Goal: Information Seeking & Learning: Learn about a topic

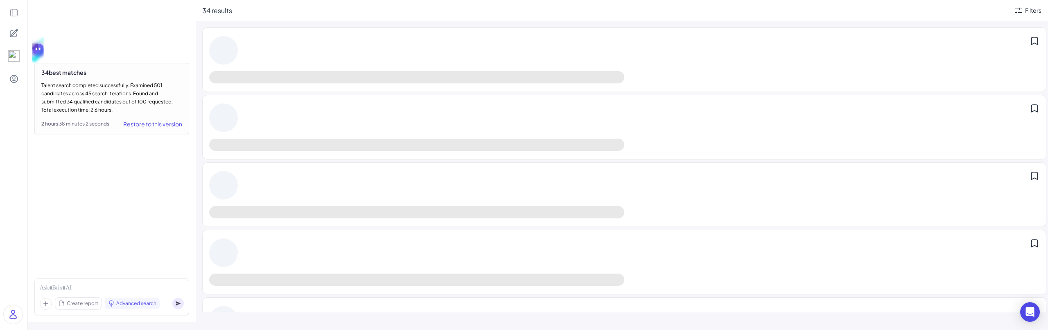
scroll to position [953, 0]
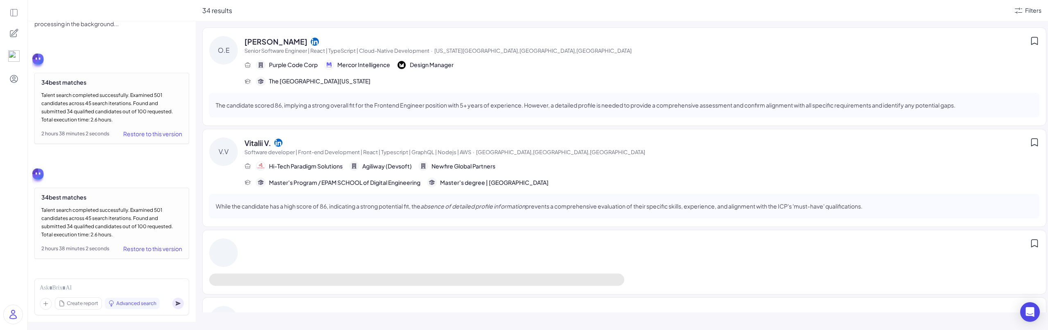
click at [337, 155] on span "Software developer | Front-end Development | React | Typescript | GraphQL | Nod…" at bounding box center [357, 152] width 227 height 7
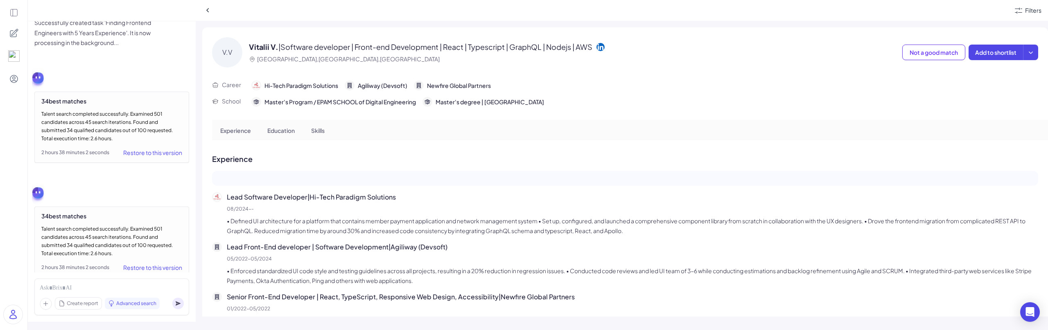
scroll to position [953, 0]
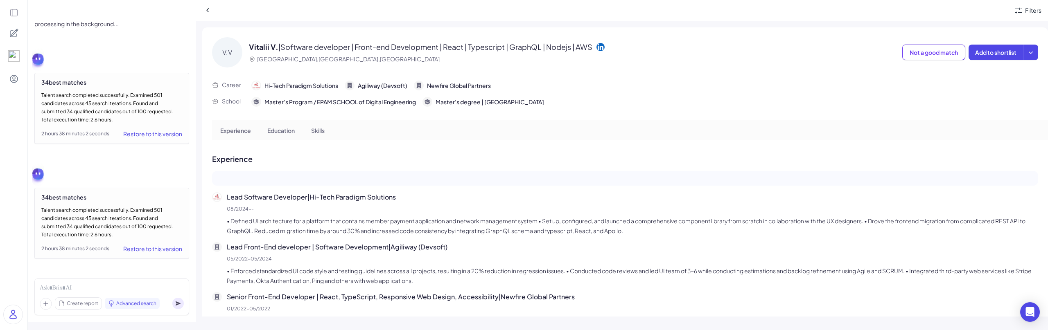
click at [239, 27] on div "Filters V.V Vitalii V. | Software developer | Front-end Development | React | T…" at bounding box center [622, 165] width 852 height 330
click at [205, 8] on icon at bounding box center [208, 10] width 8 height 8
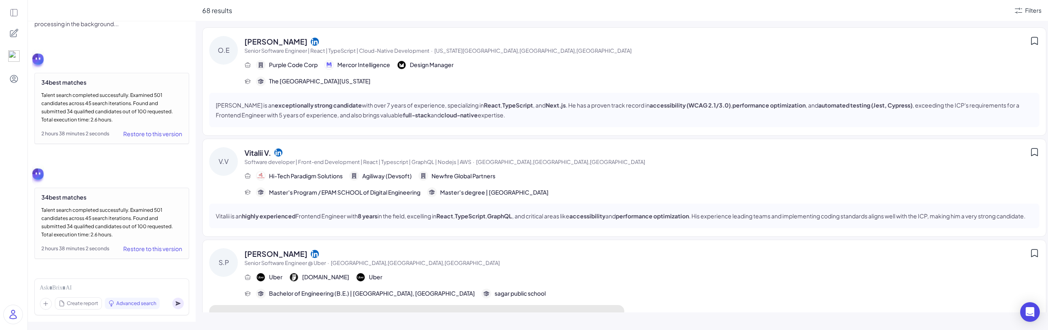
click at [282, 258] on span "[PERSON_NAME]" at bounding box center [275, 253] width 63 height 11
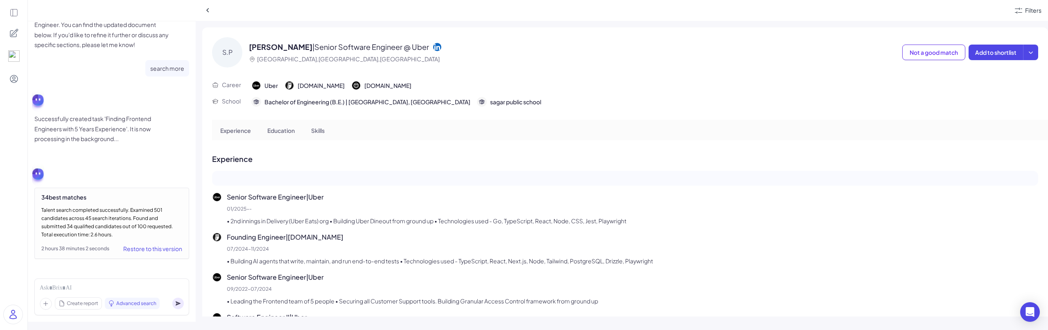
scroll to position [934, 0]
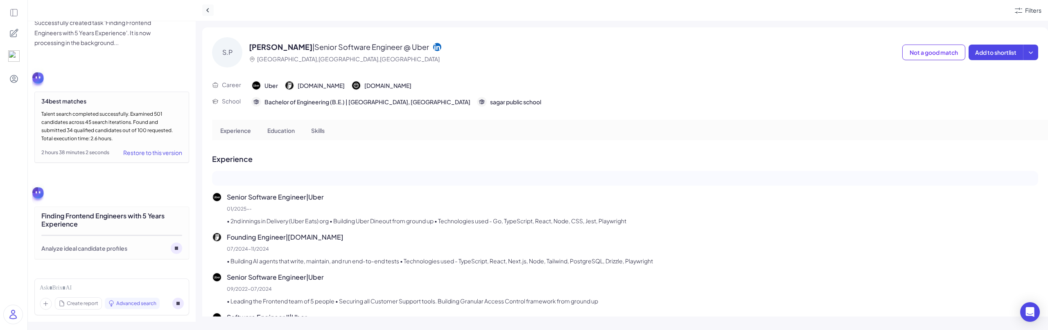
click at [207, 14] on button at bounding box center [207, 10] width 11 height 11
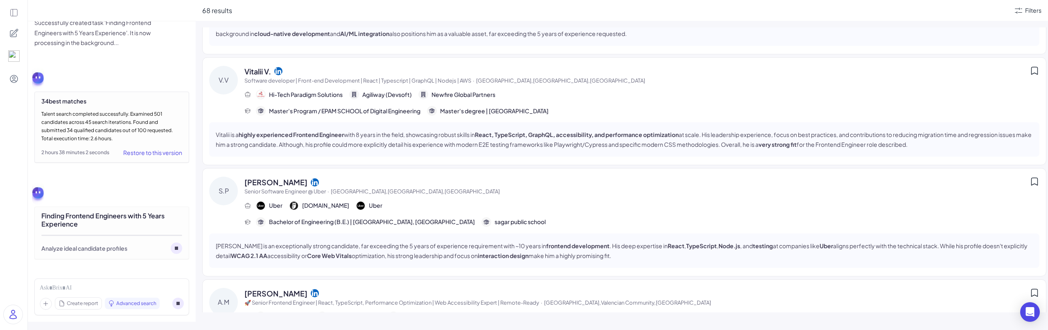
scroll to position [82, 0]
click at [384, 194] on span "Senior Software Engineer @ Uber · Bengaluru,KA,India" at bounding box center [636, 191] width 785 height 8
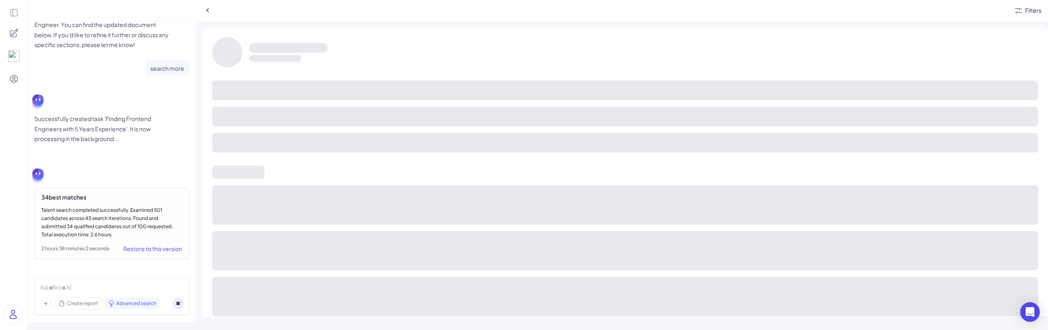
scroll to position [934, 0]
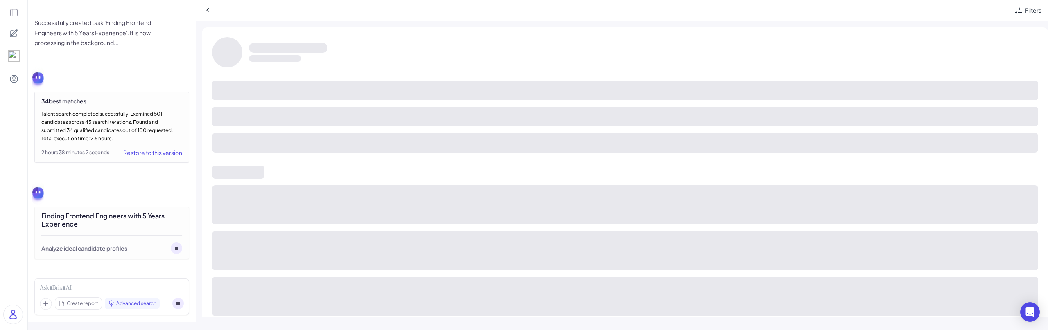
click at [176, 251] on circle at bounding box center [176, 248] width 11 height 11
click at [208, 14] on button at bounding box center [207, 10] width 11 height 11
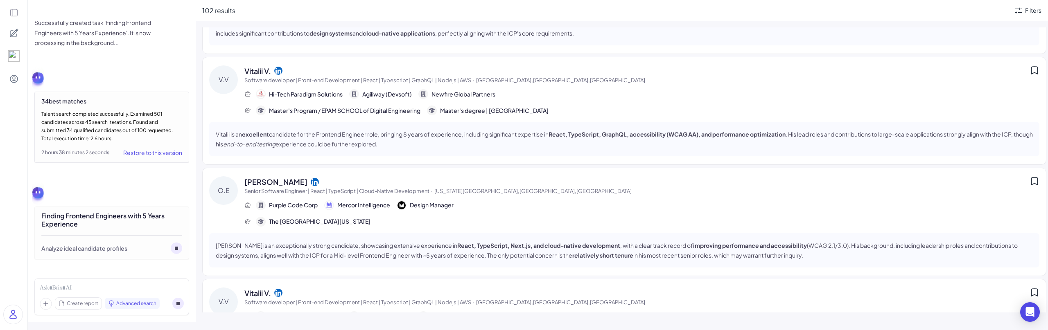
click at [11, 13] on icon at bounding box center [13, 12] width 9 height 9
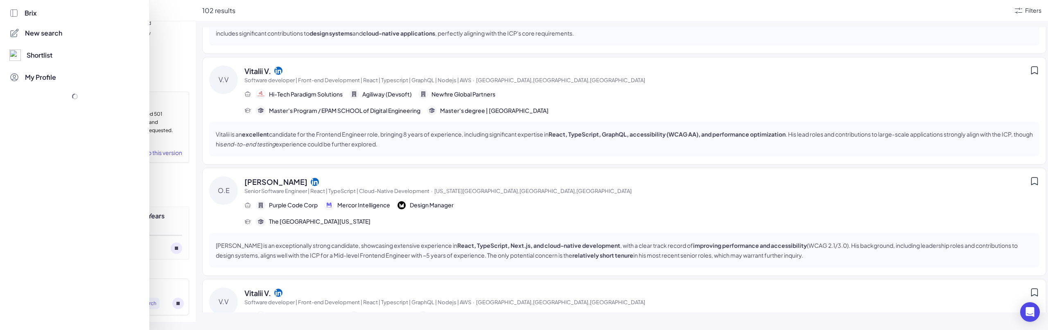
click at [46, 18] on div "Brix" at bounding box center [74, 13] width 131 height 10
click at [29, 31] on span "New search" at bounding box center [43, 33] width 37 height 10
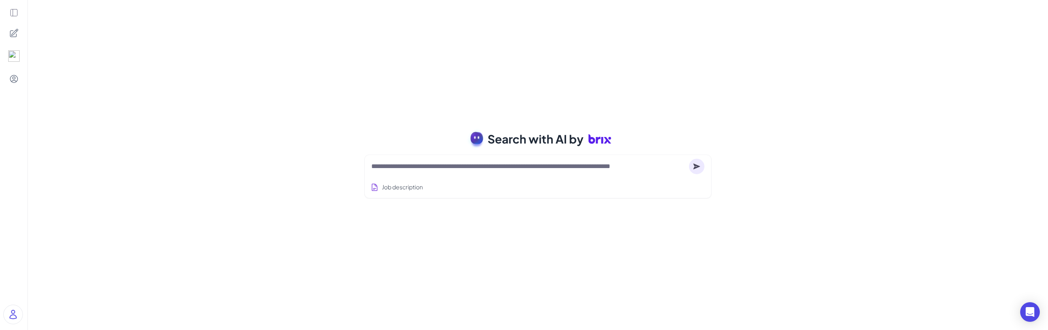
click at [416, 169] on textarea at bounding box center [528, 167] width 314 height 10
type textarea "**********"
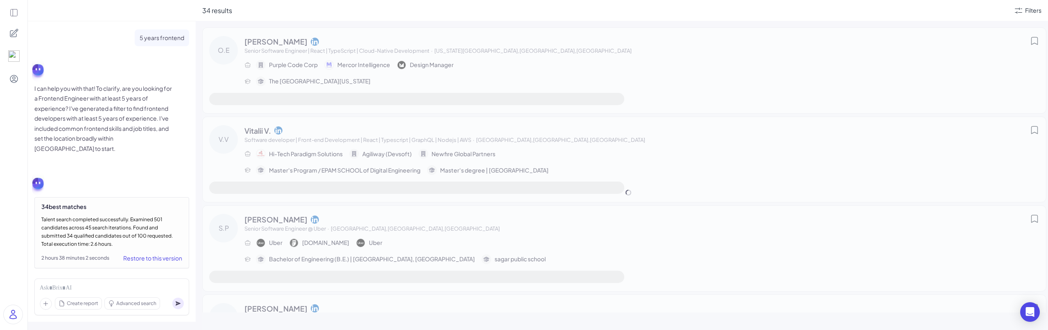
scroll to position [10, 0]
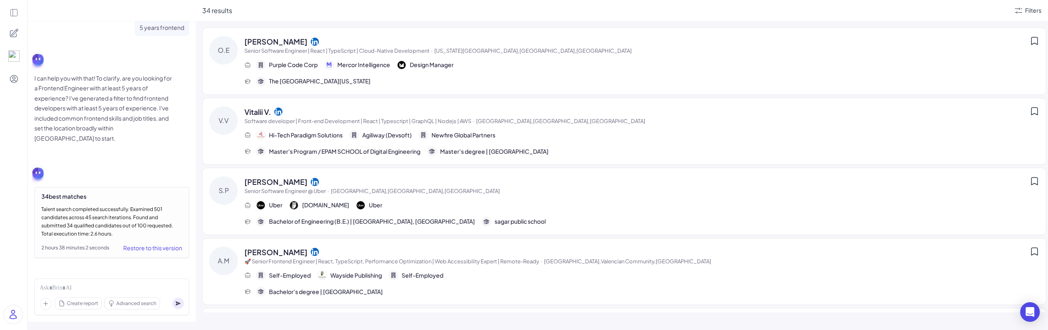
click at [399, 194] on span "Senior Software Engineer @ Uber · Bengaluru,KA,India" at bounding box center [636, 191] width 785 height 8
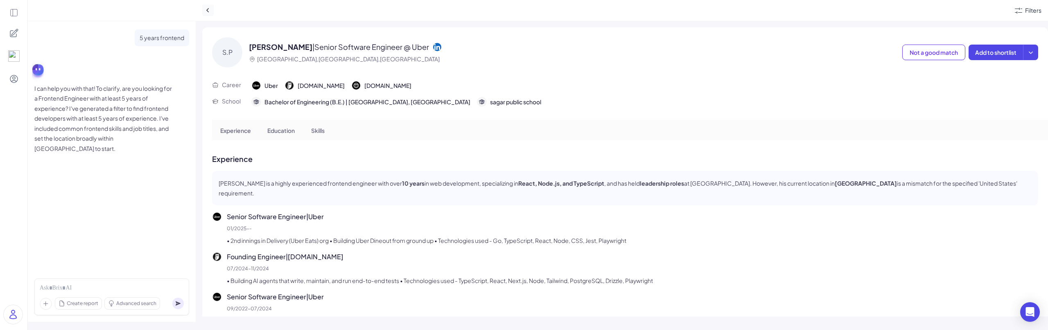
click at [206, 7] on icon at bounding box center [208, 10] width 8 height 8
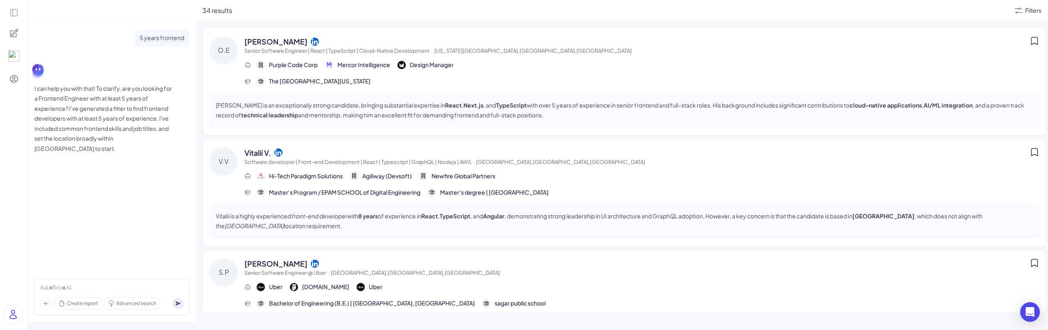
click at [427, 149] on div "Vitalii V." at bounding box center [636, 152] width 785 height 11
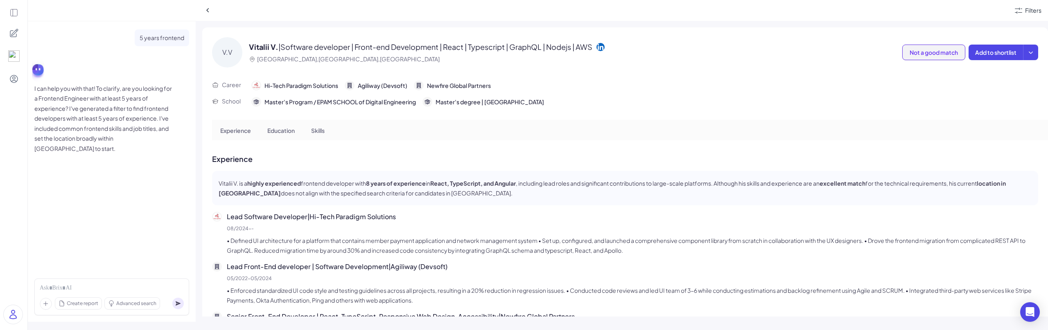
click at [920, 54] on span "Not a good match" at bounding box center [934, 52] width 48 height 7
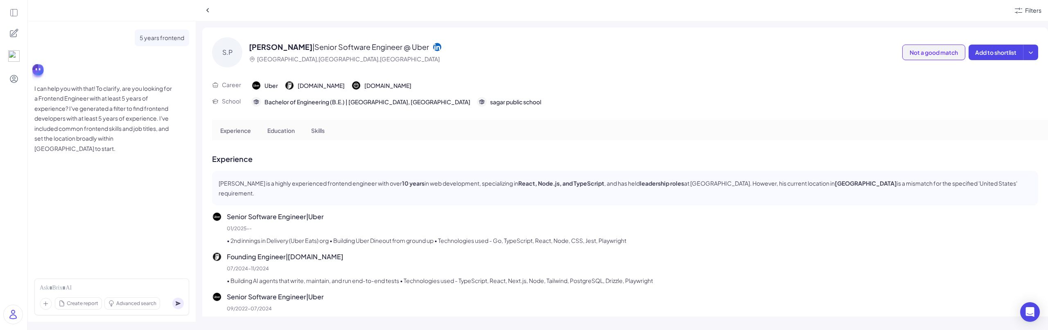
click at [902, 52] on button "Not a good match" at bounding box center [933, 53] width 63 height 16
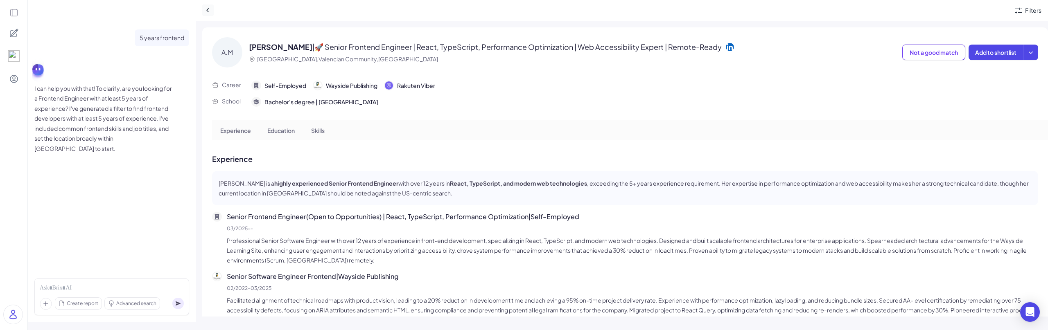
click at [208, 11] on icon at bounding box center [208, 10] width 8 height 8
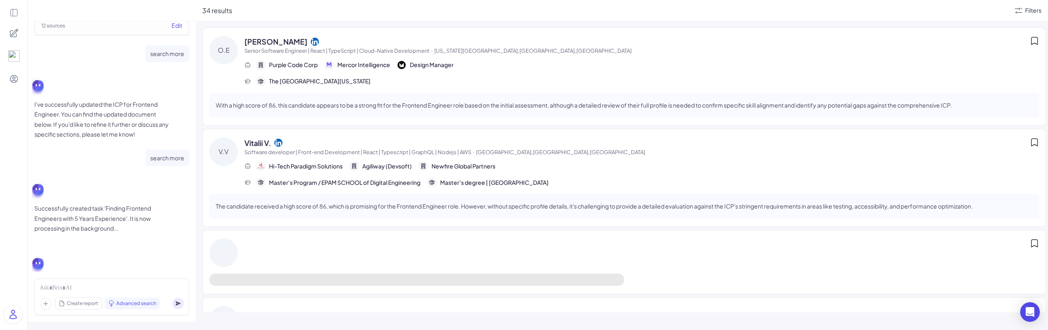
scroll to position [626, 0]
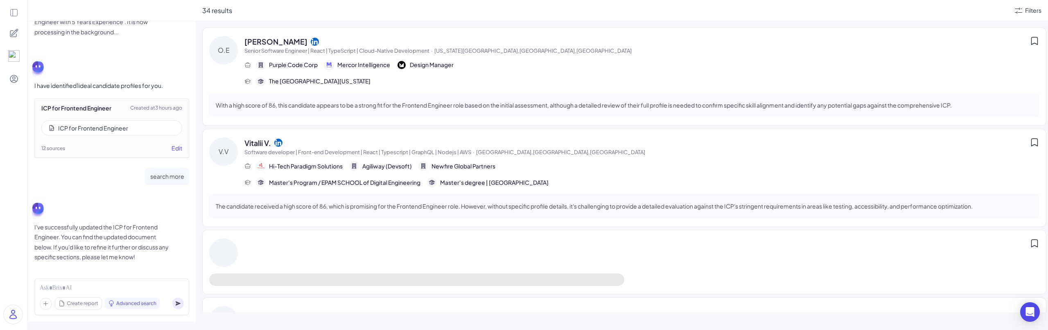
click at [91, 124] on div "ICP for Frontend Engineer" at bounding box center [93, 128] width 70 height 8
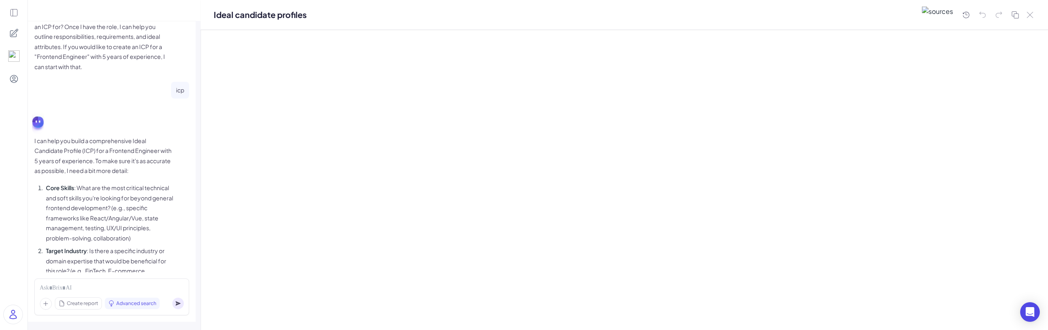
scroll to position [0, 0]
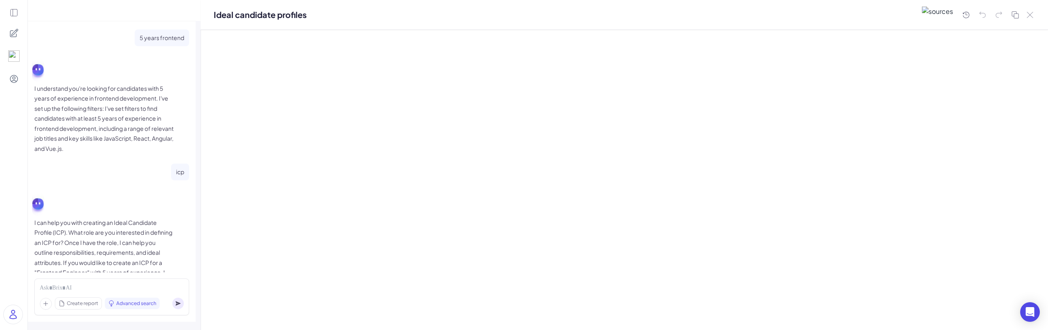
click at [78, 74] on div "I understand you're looking for candidates with 5 years of experience in fronte…" at bounding box center [111, 104] width 155 height 97
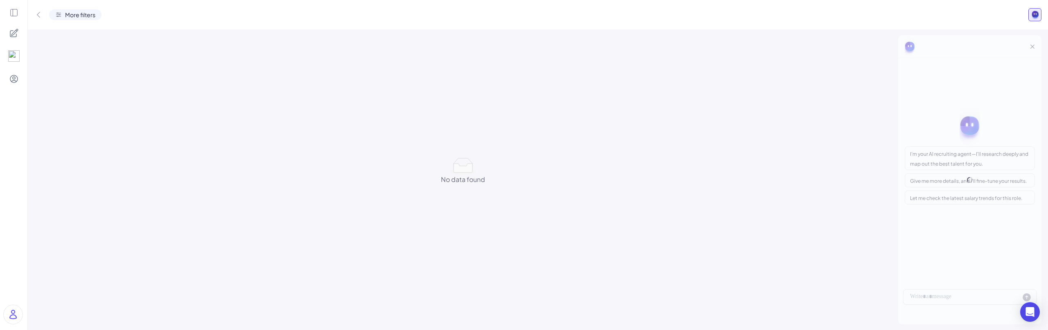
click at [77, 82] on div "No data found No data found" at bounding box center [462, 179] width 857 height 289
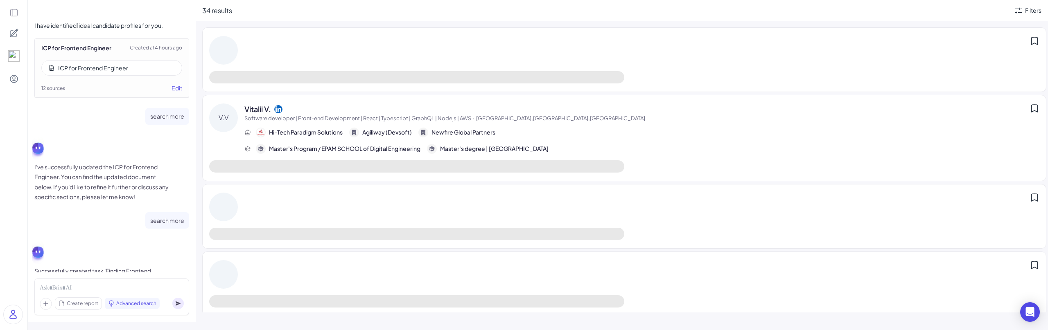
scroll to position [585, 0]
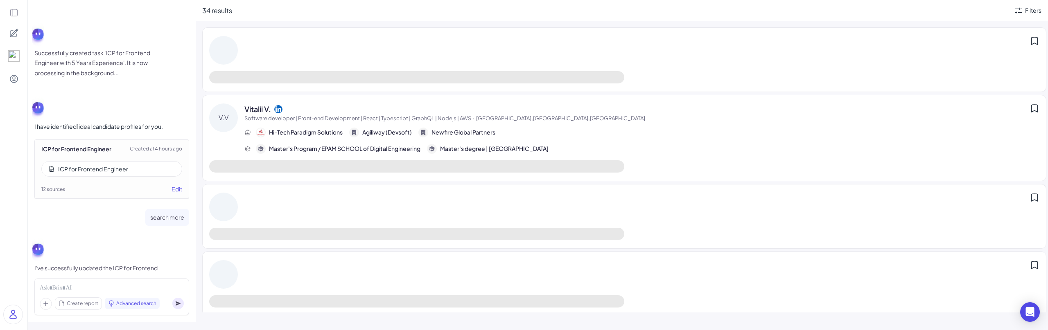
click at [97, 171] on div "ICP for Frontend Engineer" at bounding box center [93, 169] width 70 height 8
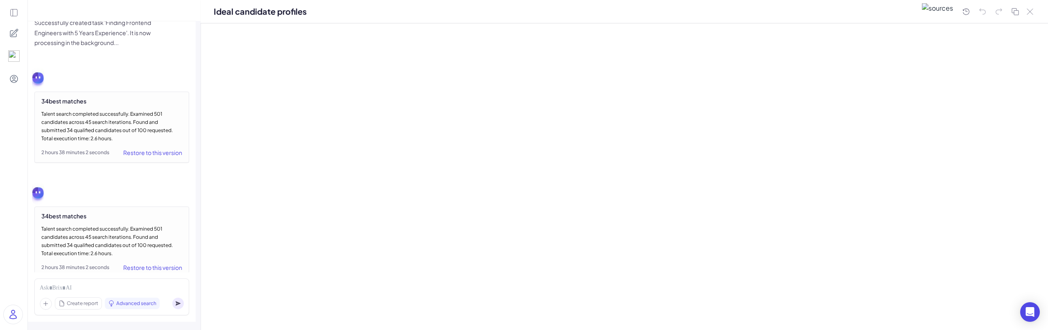
scroll to position [953, 0]
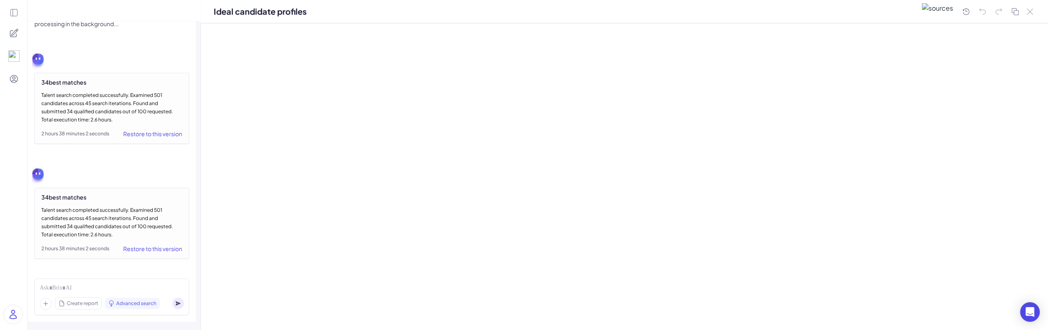
click at [571, 101] on div at bounding box center [624, 176] width 847 height 307
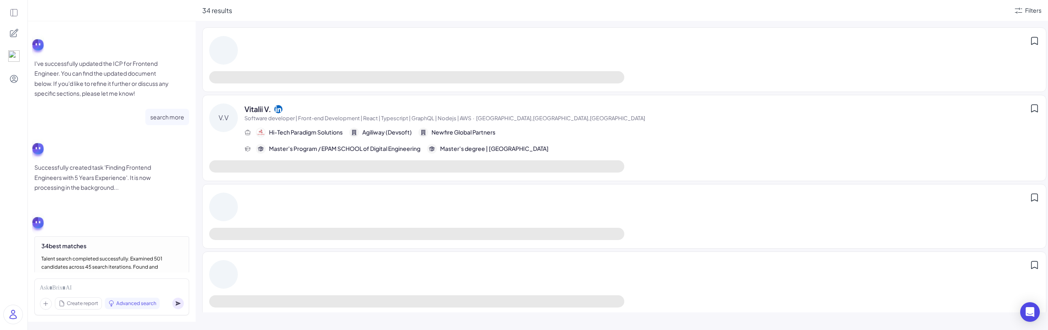
scroll to position [585, 0]
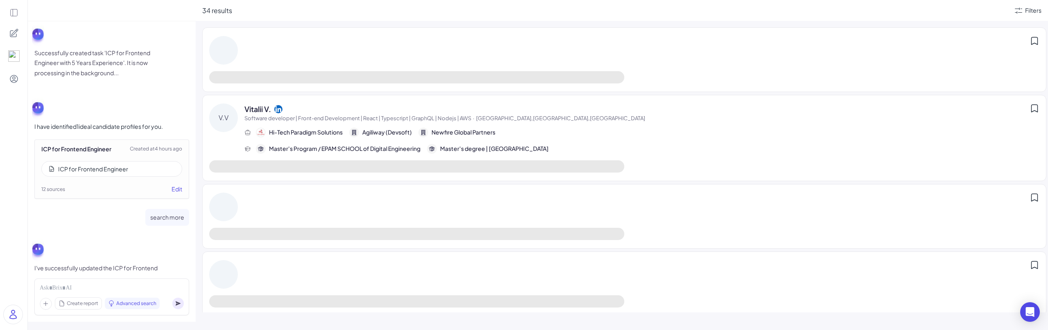
click at [135, 171] on div "ICP for Frontend Engineer" at bounding box center [111, 169] width 141 height 16
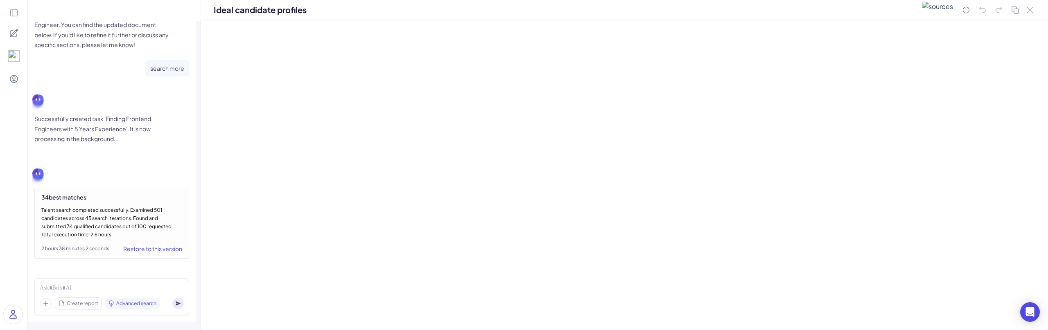
scroll to position [934, 0]
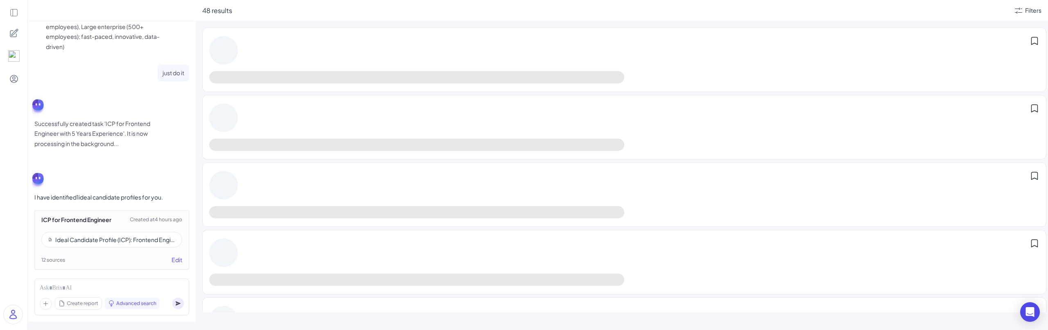
scroll to position [544, 0]
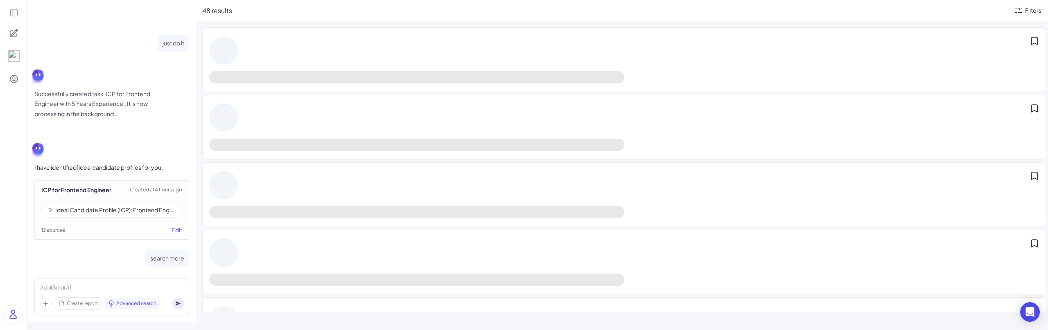
click at [102, 207] on div "Ideal Candidate Profile (ICP): Frontend Engineer (Mid-level, ~5 Years Experienc…" at bounding box center [115, 210] width 120 height 8
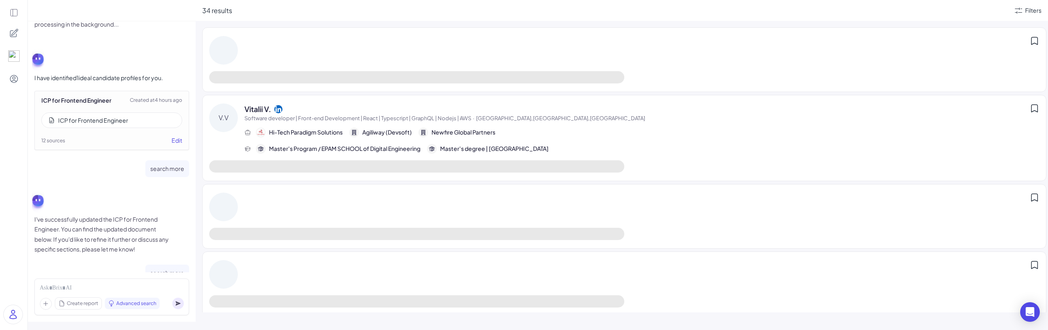
scroll to position [626, 0]
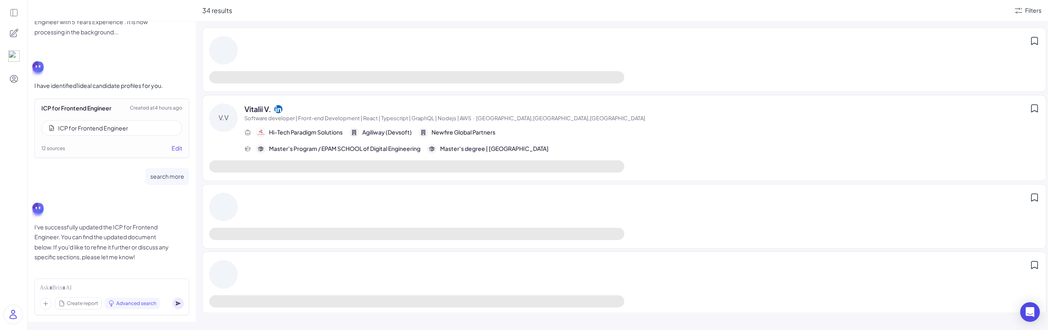
click at [137, 132] on div "ICP for Frontend Engineer" at bounding box center [111, 128] width 141 height 16
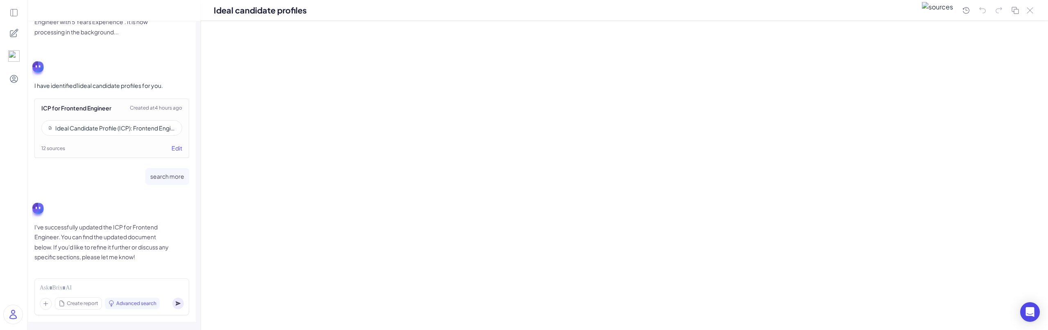
click at [422, 262] on div at bounding box center [624, 175] width 847 height 309
click at [137, 129] on div "Ideal Candidate Profile (ICP): Frontend Engineer (Mid-level, ~5 Years Experienc…" at bounding box center [115, 128] width 120 height 8
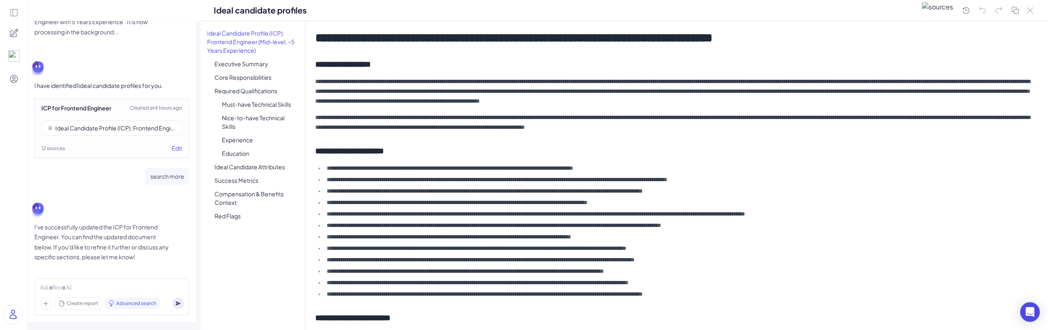
click at [235, 43] on li "Ideal Candidate Profile (ICP): Frontend Engineer (Mid-level, ~5 Years Experienc…" at bounding box center [253, 41] width 104 height 29
click at [506, 130] on p "**********" at bounding box center [674, 123] width 719 height 20
click at [499, 214] on li "**********" at bounding box center [679, 214] width 710 height 10
click at [742, 180] on li "**********" at bounding box center [679, 180] width 710 height 10
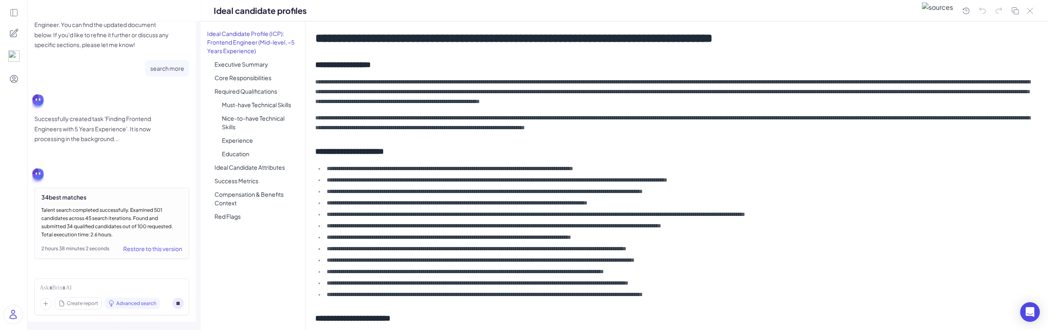
scroll to position [934, 0]
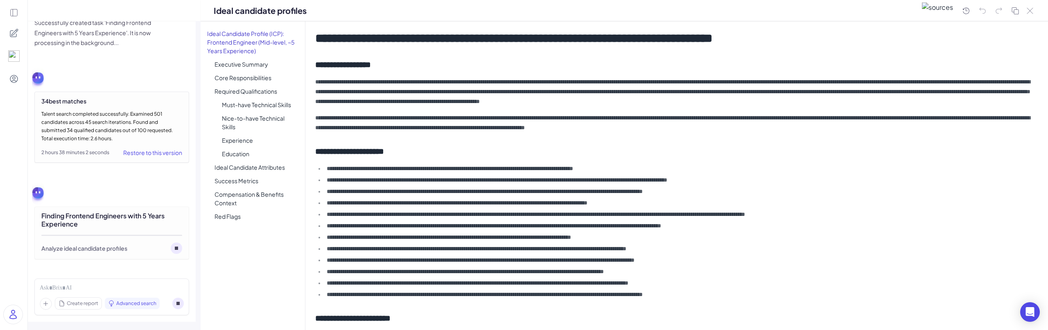
click at [462, 95] on p "**********" at bounding box center [674, 91] width 719 height 29
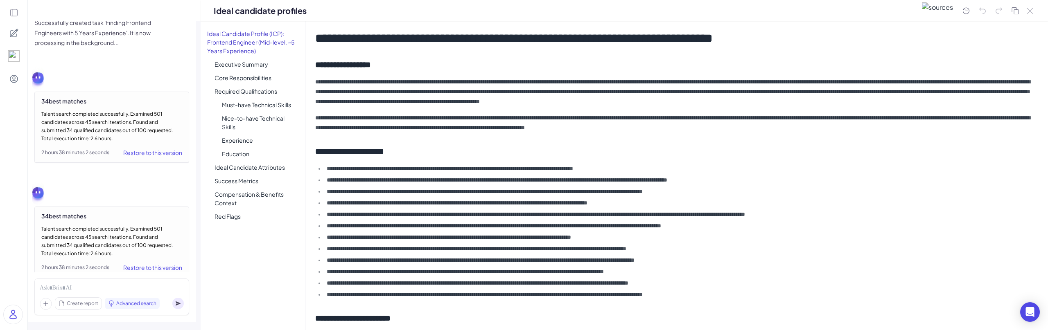
scroll to position [953, 0]
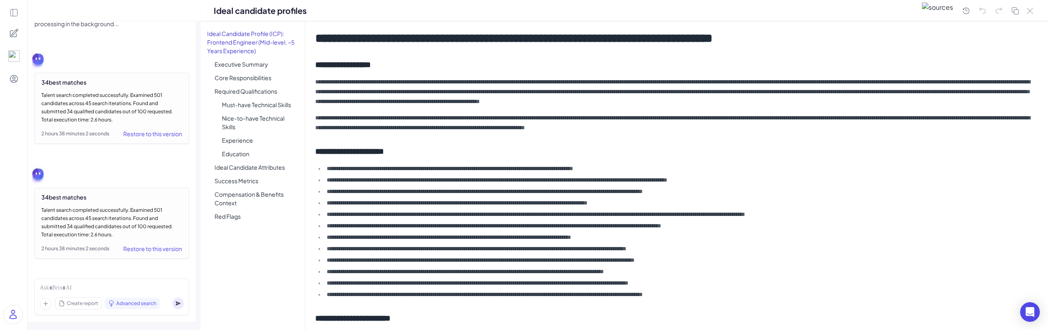
click at [14, 34] on icon at bounding box center [14, 33] width 8 height 8
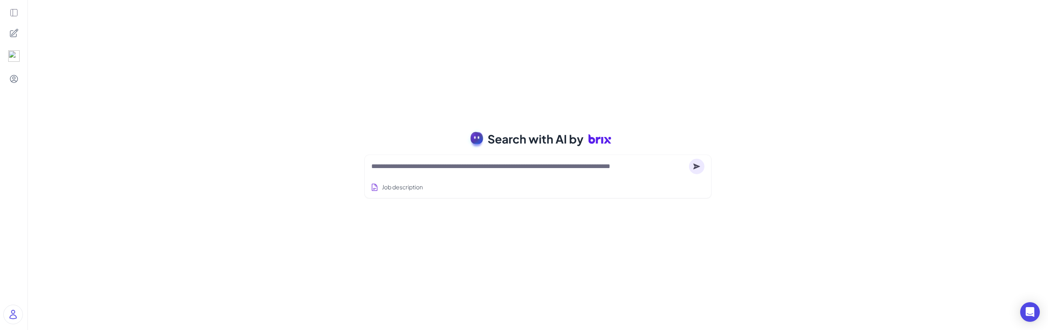
click at [14, 13] on icon at bounding box center [13, 12] width 9 height 9
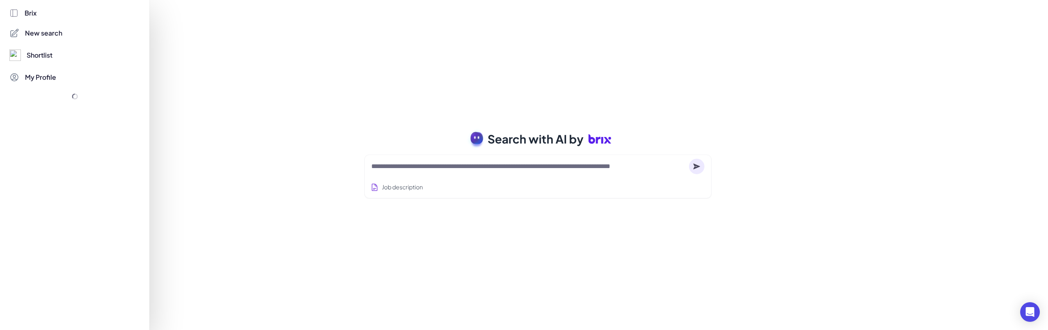
click at [242, 151] on div at bounding box center [524, 165] width 1048 height 330
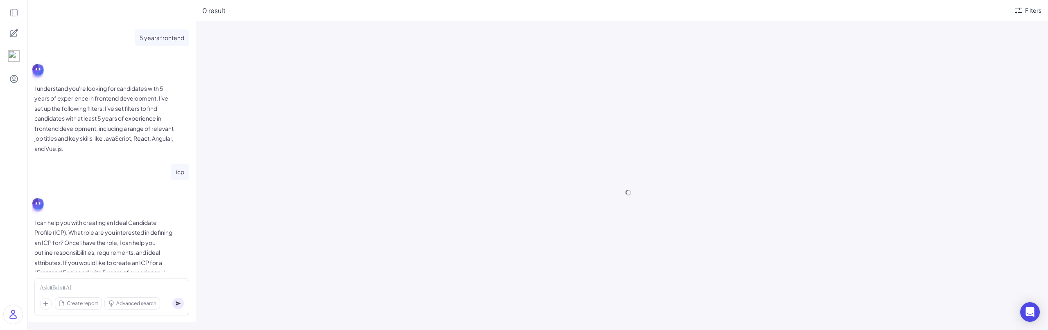
scroll to position [797, 0]
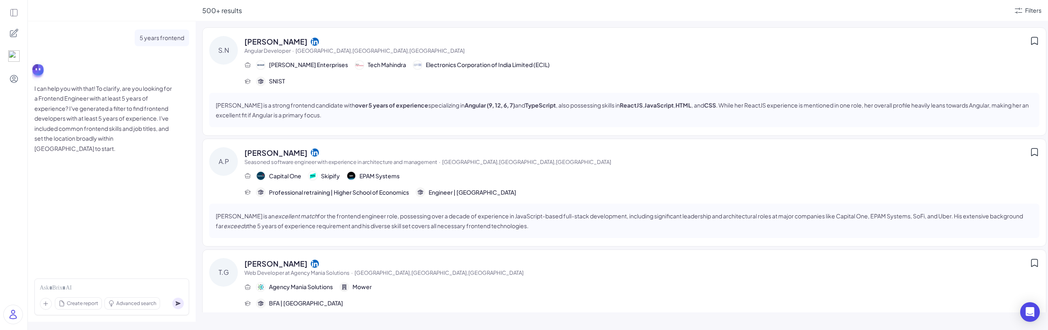
click at [276, 151] on span "[PERSON_NAME]" at bounding box center [275, 152] width 63 height 11
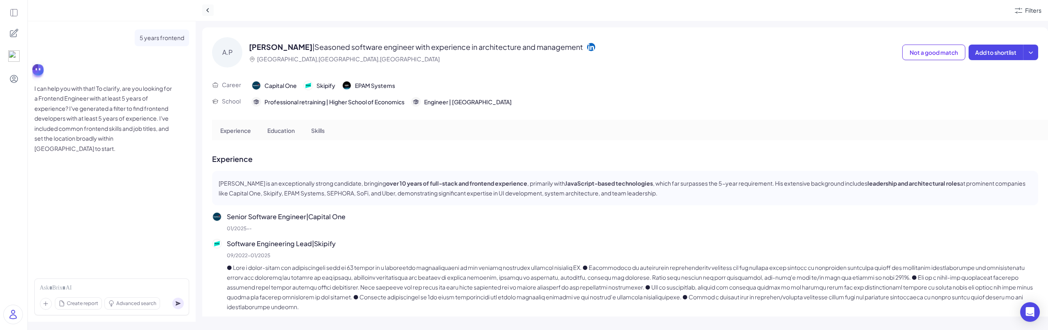
click at [207, 12] on icon at bounding box center [208, 10] width 8 height 8
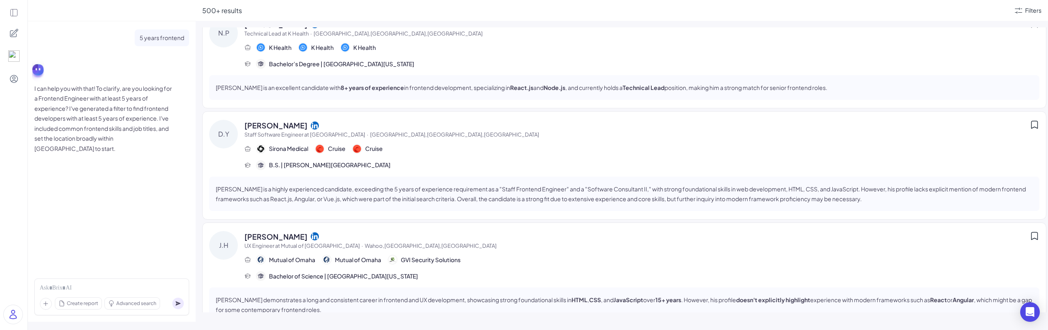
click at [365, 243] on span "Wahoo,[GEOGRAPHIC_DATA],[GEOGRAPHIC_DATA]" at bounding box center [431, 246] width 132 height 7
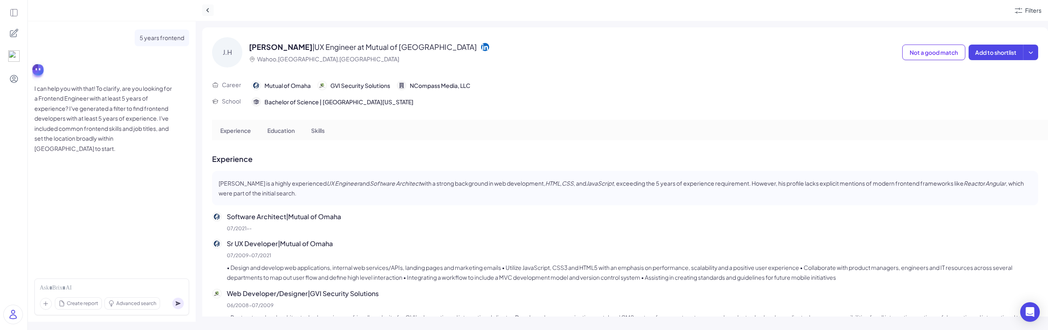
click at [205, 7] on icon at bounding box center [208, 10] width 8 height 8
